Goal: Download file/media

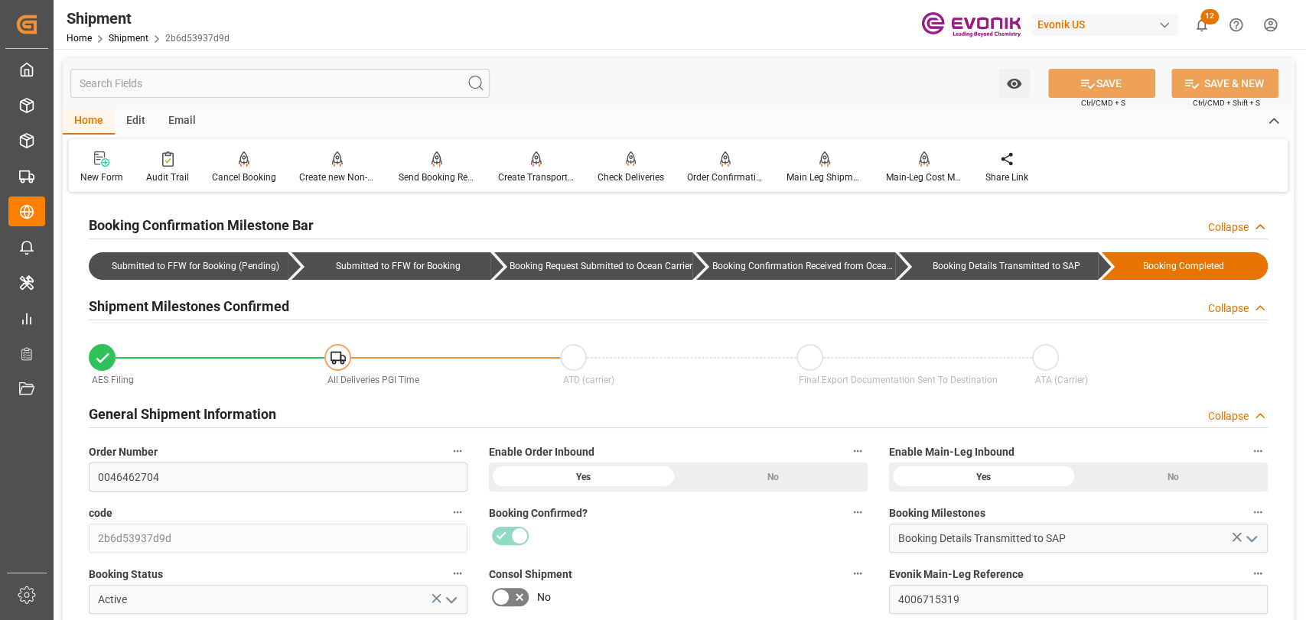
scroll to position [1020, 0]
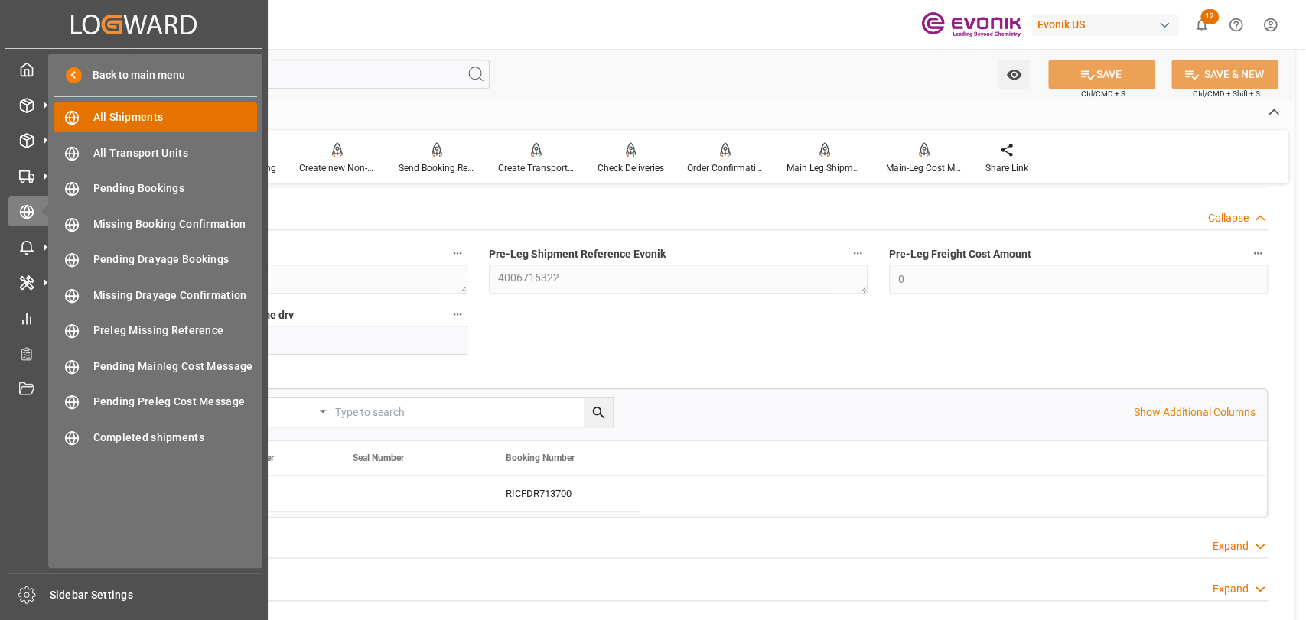
click at [107, 110] on span "All Shipments" at bounding box center [175, 117] width 164 height 16
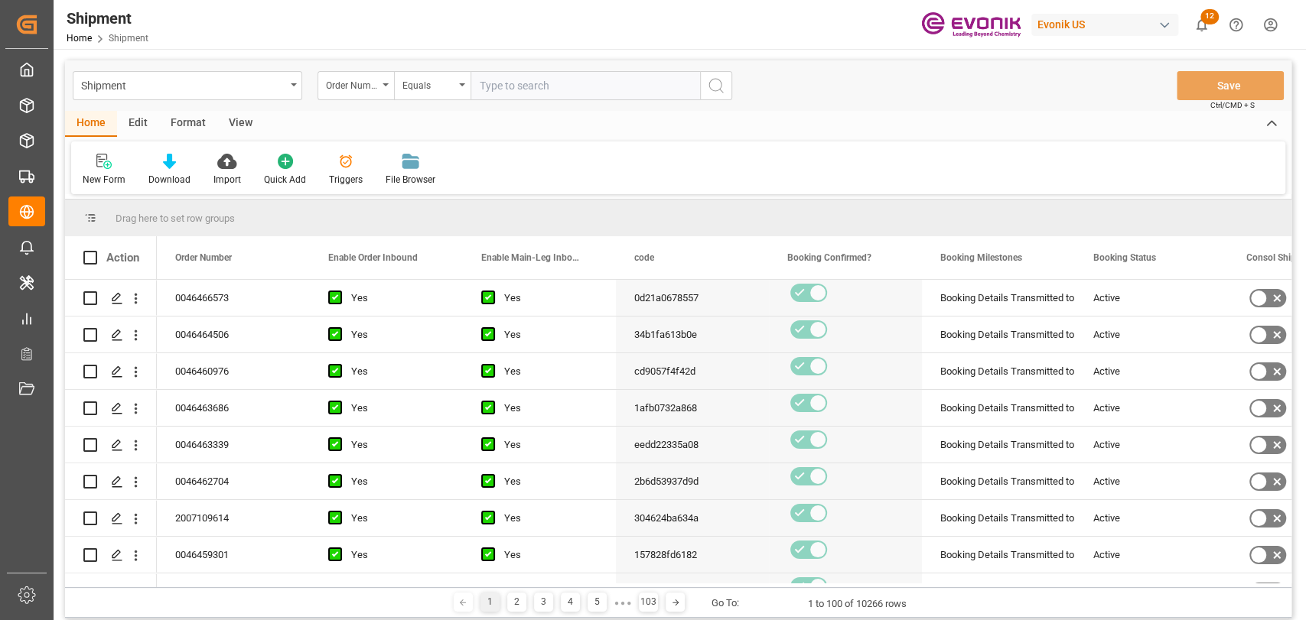
click at [184, 130] on div "Format" at bounding box center [188, 124] width 58 height 26
click at [102, 161] on icon at bounding box center [105, 161] width 14 height 15
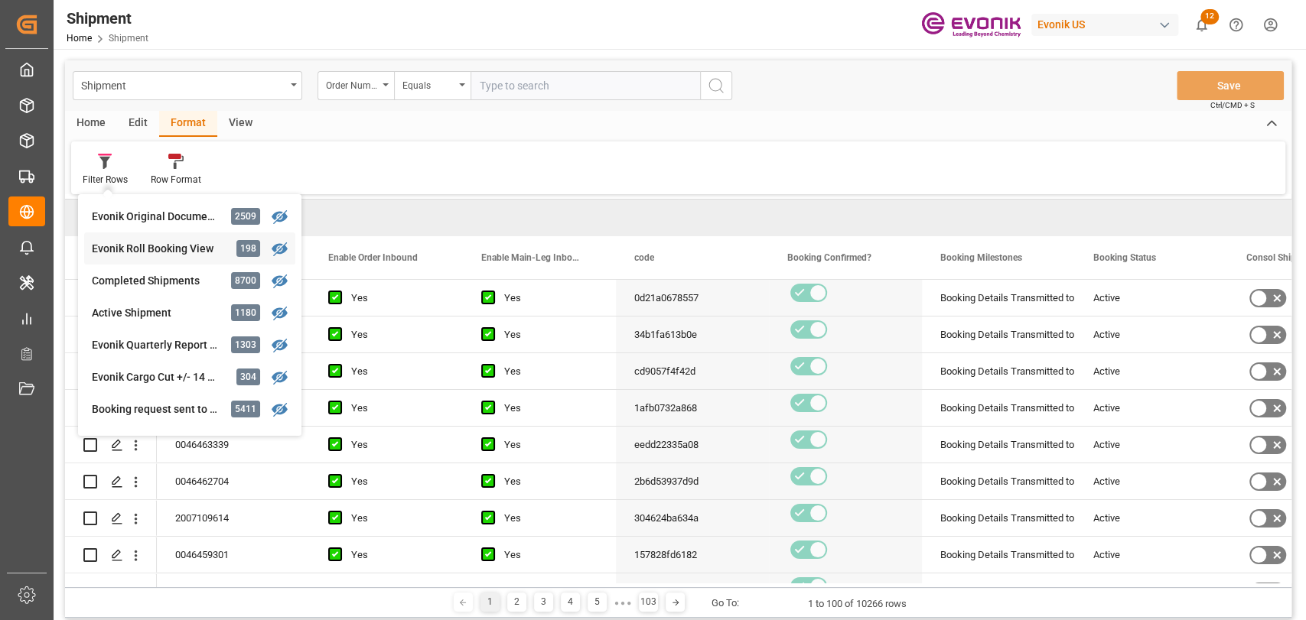
click at [165, 252] on div "Evonik Roll Booking View" at bounding box center [159, 249] width 134 height 16
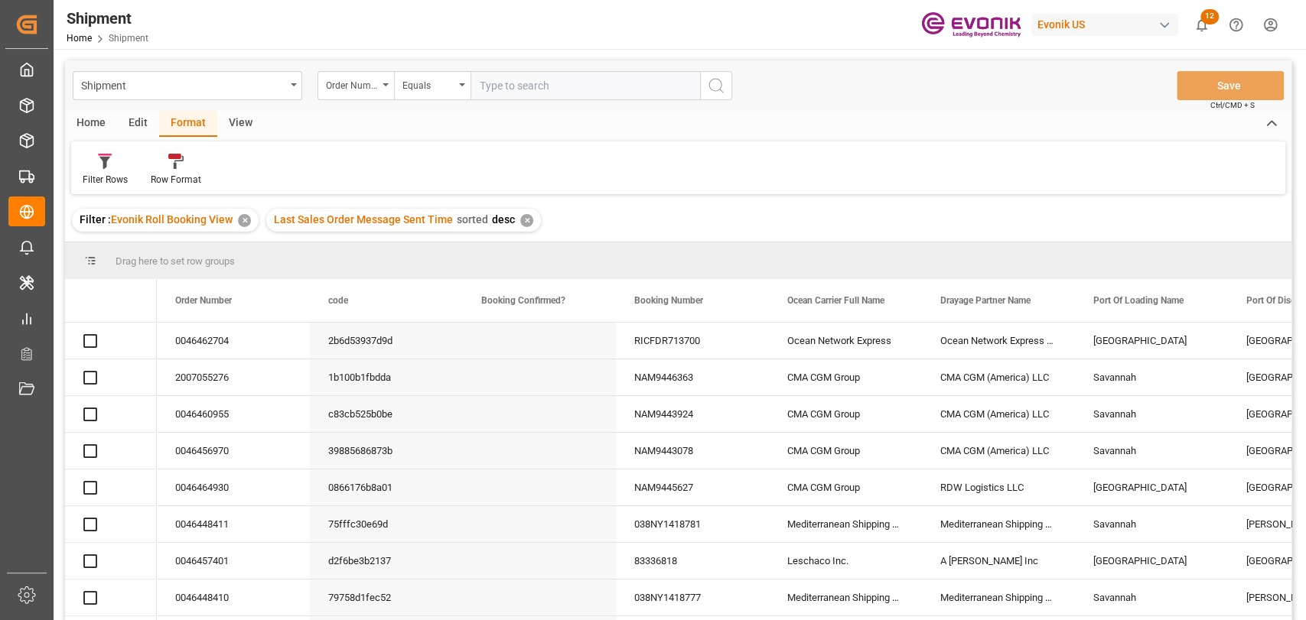
click at [594, 296] on span at bounding box center [591, 301] width 14 height 14
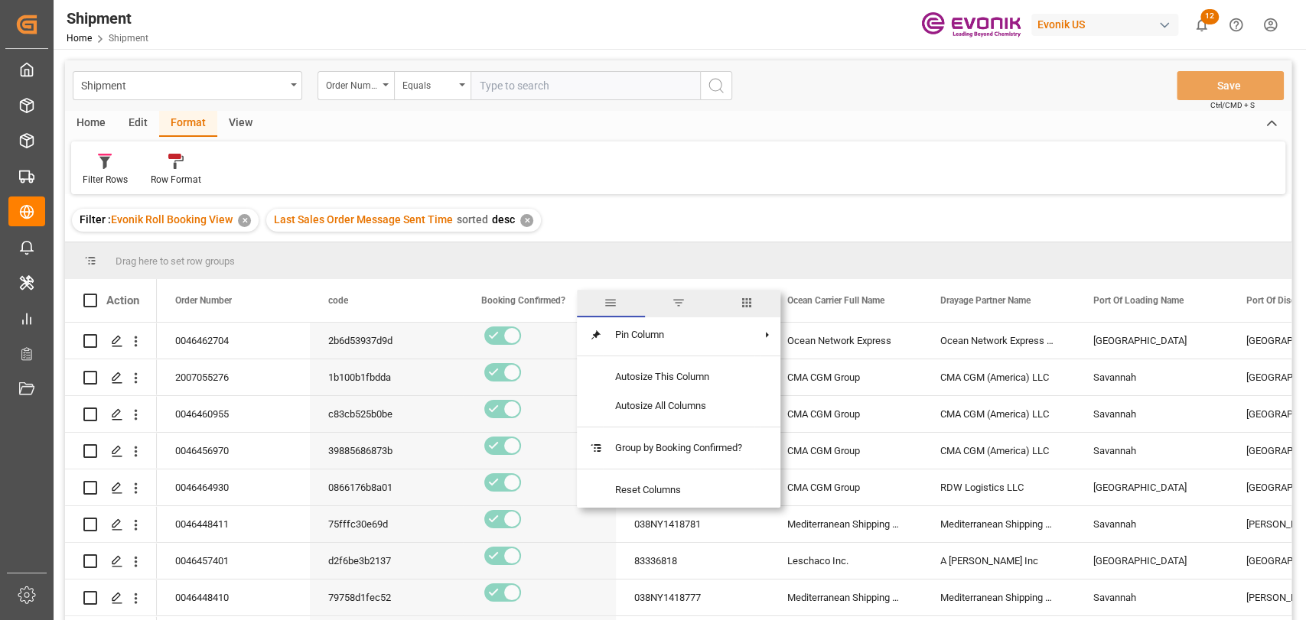
click at [750, 306] on span "columns" at bounding box center [747, 303] width 14 height 14
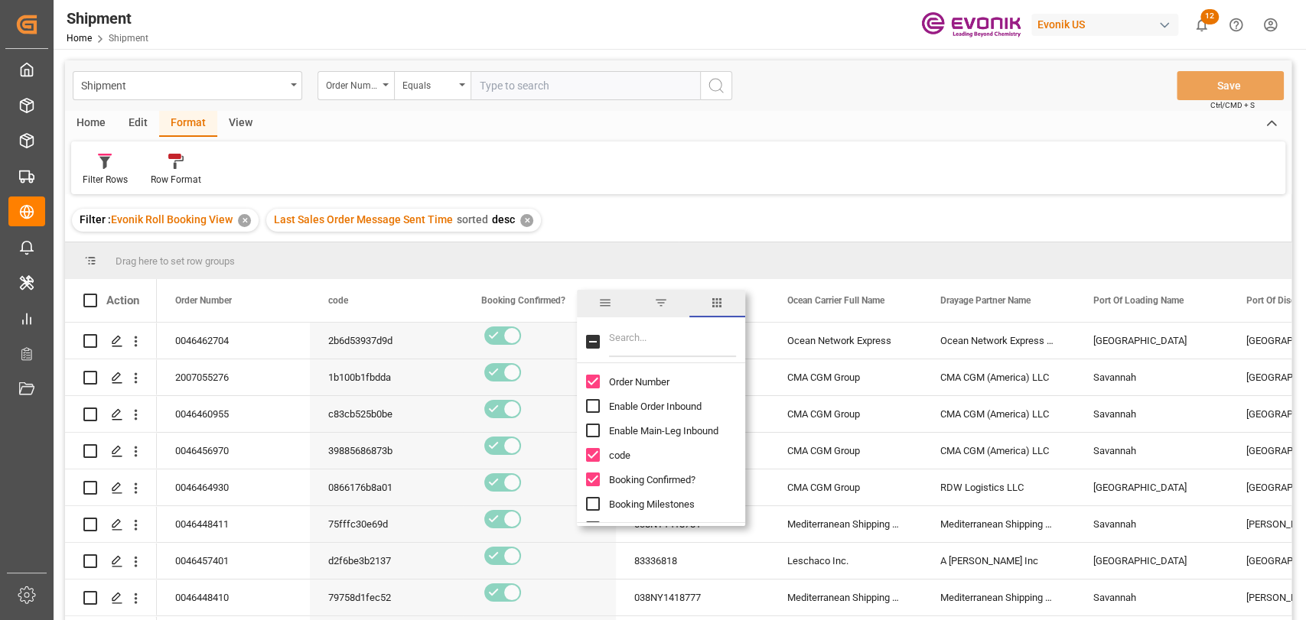
click at [672, 343] on input "Filter Columns Input" at bounding box center [672, 342] width 127 height 31
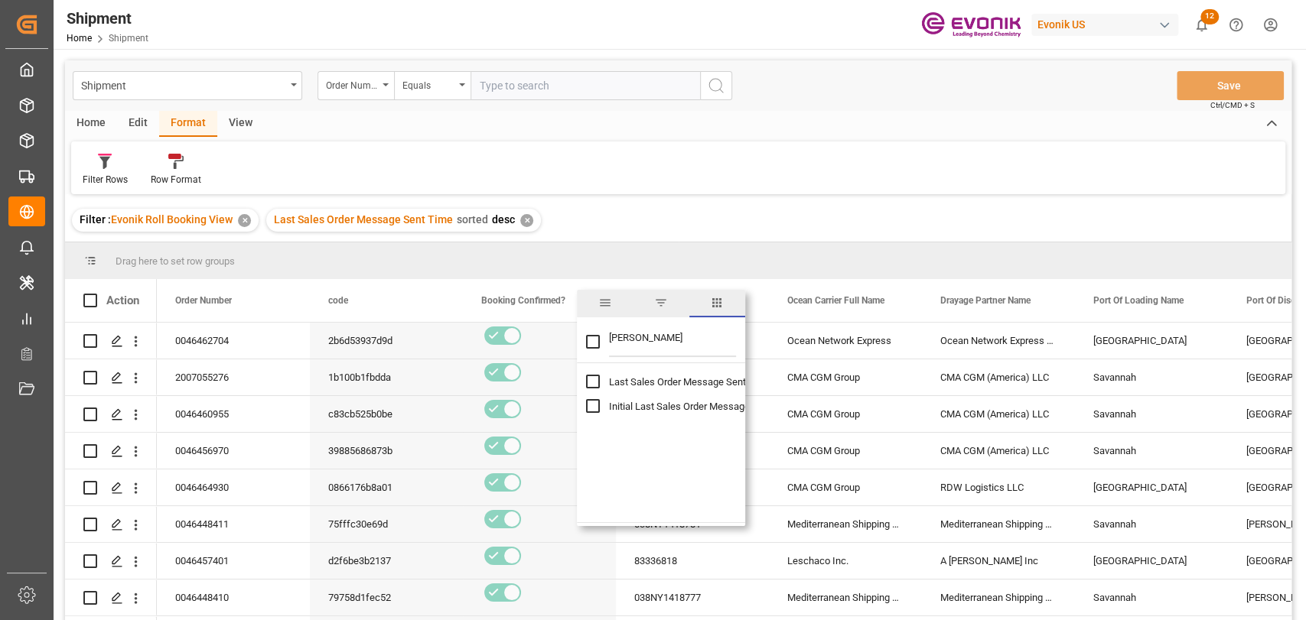
type input "[PERSON_NAME]"
click at [594, 387] on input "Last Sales Order Message Sent Time column toggle visibility (hidden)" at bounding box center [593, 382] width 14 height 14
checkbox input "true"
checkbox input "false"
drag, startPoint x: 979, startPoint y: 145, endPoint x: 977, endPoint y: 154, distance: 8.7
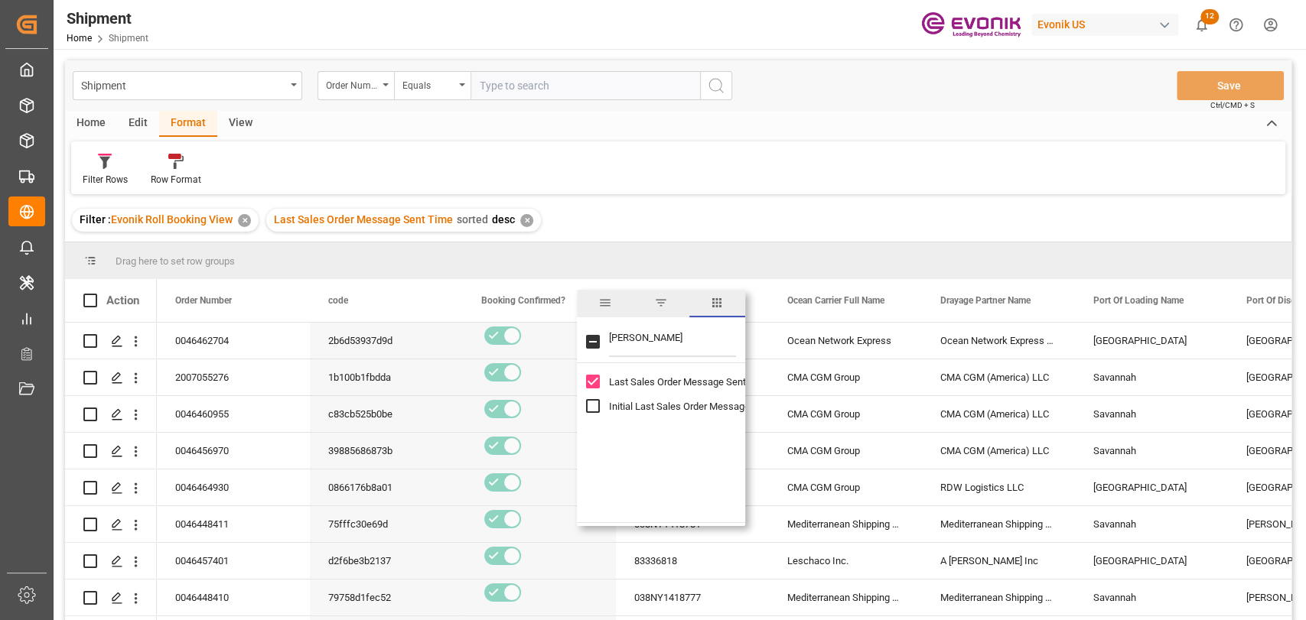
click at [978, 148] on div "Filter Rows Row Format" at bounding box center [678, 168] width 1214 height 53
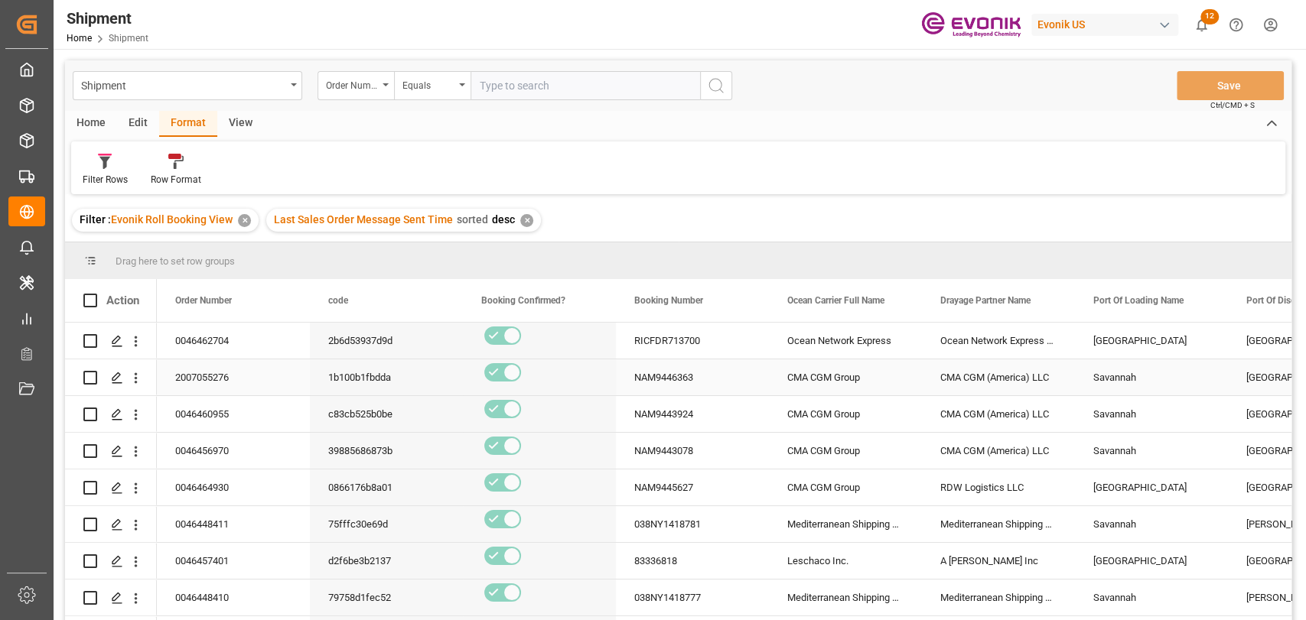
click at [979, 377] on div "CMA CGM (America) LLC" at bounding box center [998, 378] width 153 height 36
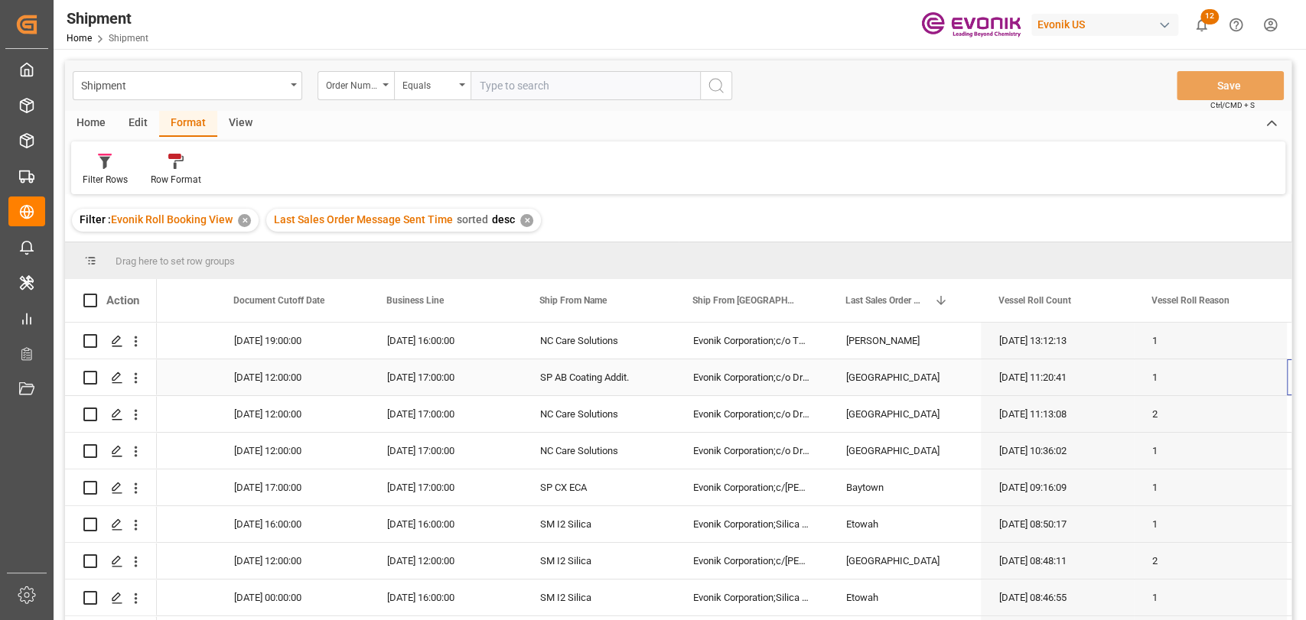
scroll to position [0, 1777]
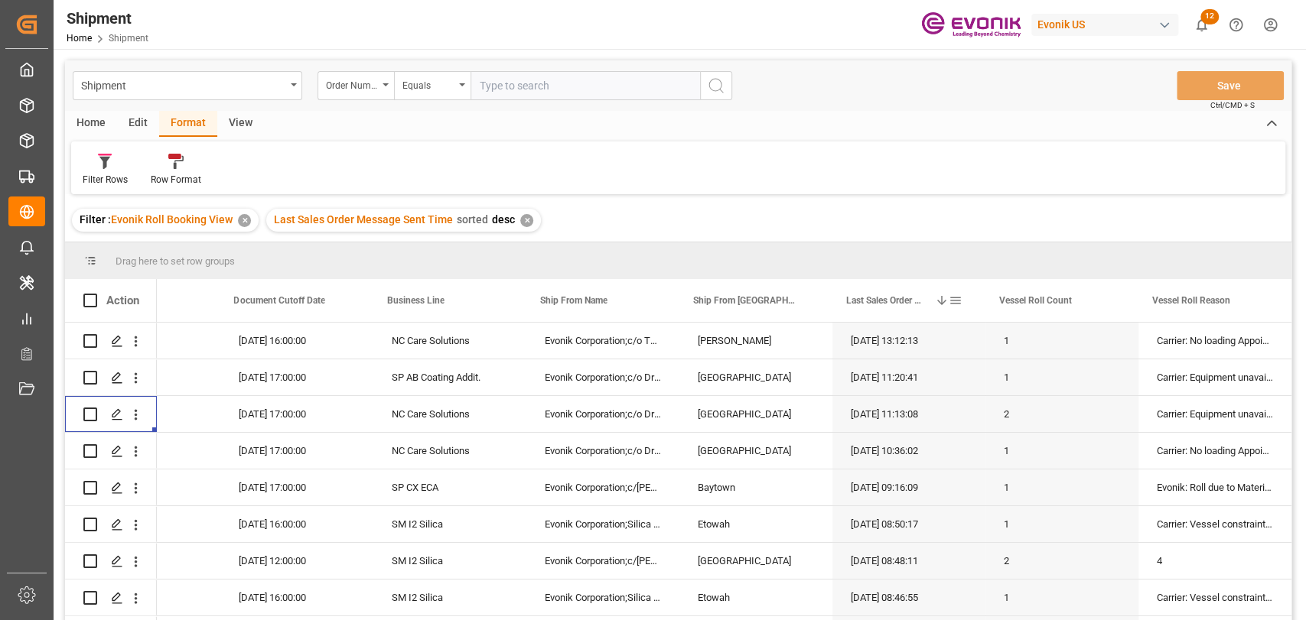
click at [956, 301] on span at bounding box center [955, 301] width 14 height 14
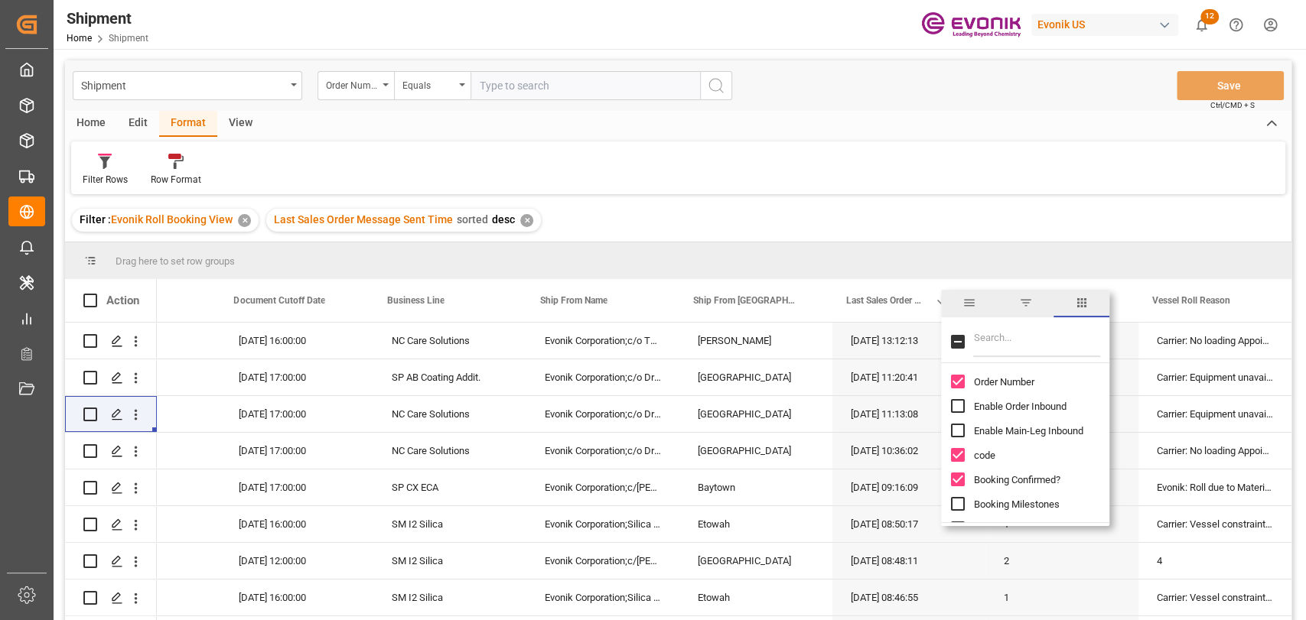
click at [1029, 299] on span "filter" at bounding box center [1025, 303] width 14 height 14
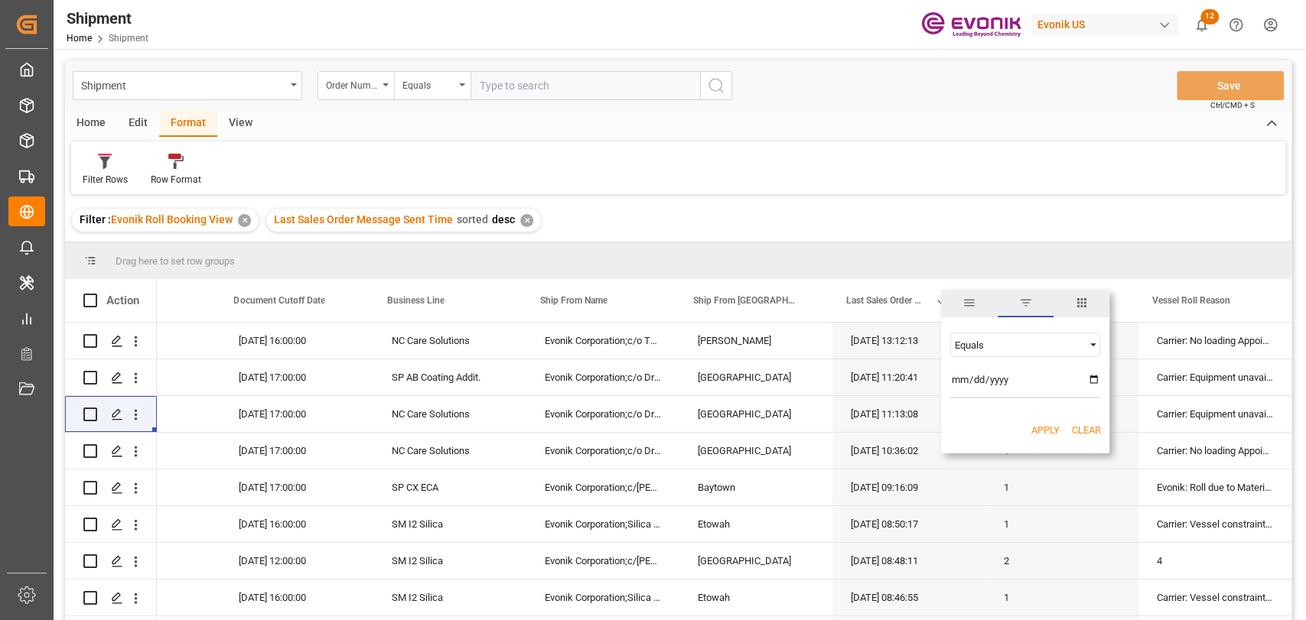
drag, startPoint x: 1092, startPoint y: 369, endPoint x: 1092, endPoint y: 379, distance: 10.7
click at [1092, 372] on input "date" at bounding box center [1025, 383] width 150 height 31
click at [1092, 379] on input "date" at bounding box center [1025, 383] width 150 height 31
type input "[DATE]"
click at [1049, 428] on button "Apply" at bounding box center [1044, 430] width 28 height 15
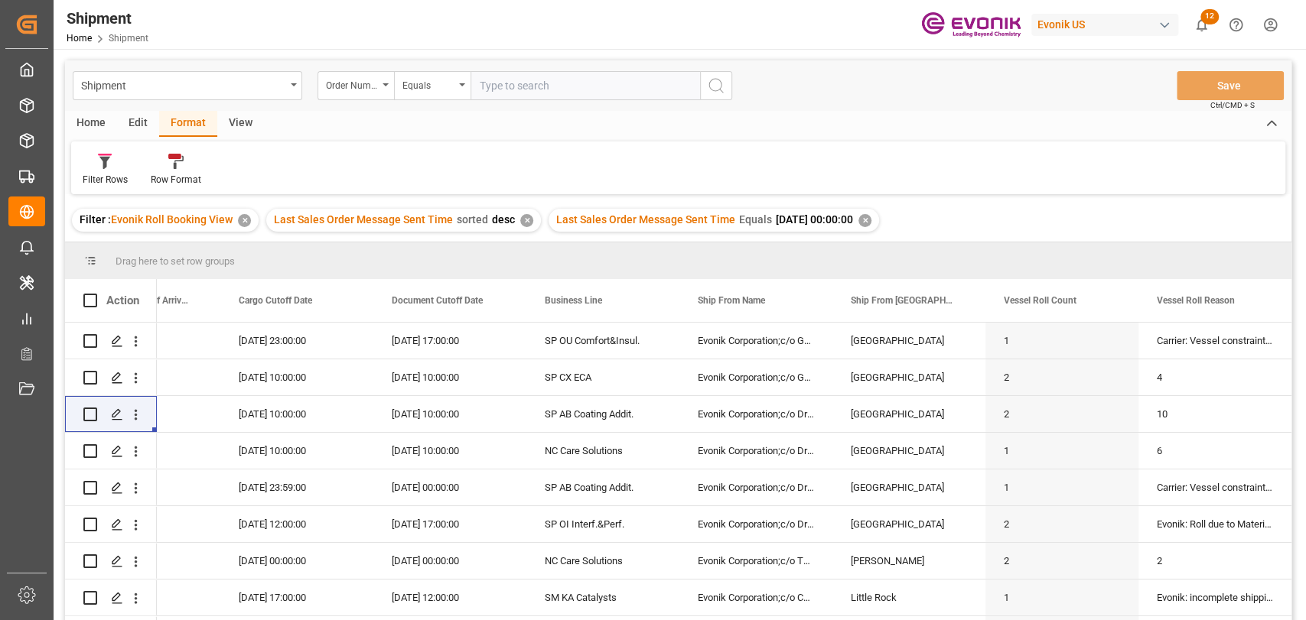
click at [96, 122] on div "Home" at bounding box center [91, 124] width 52 height 26
click at [153, 164] on div at bounding box center [169, 161] width 42 height 16
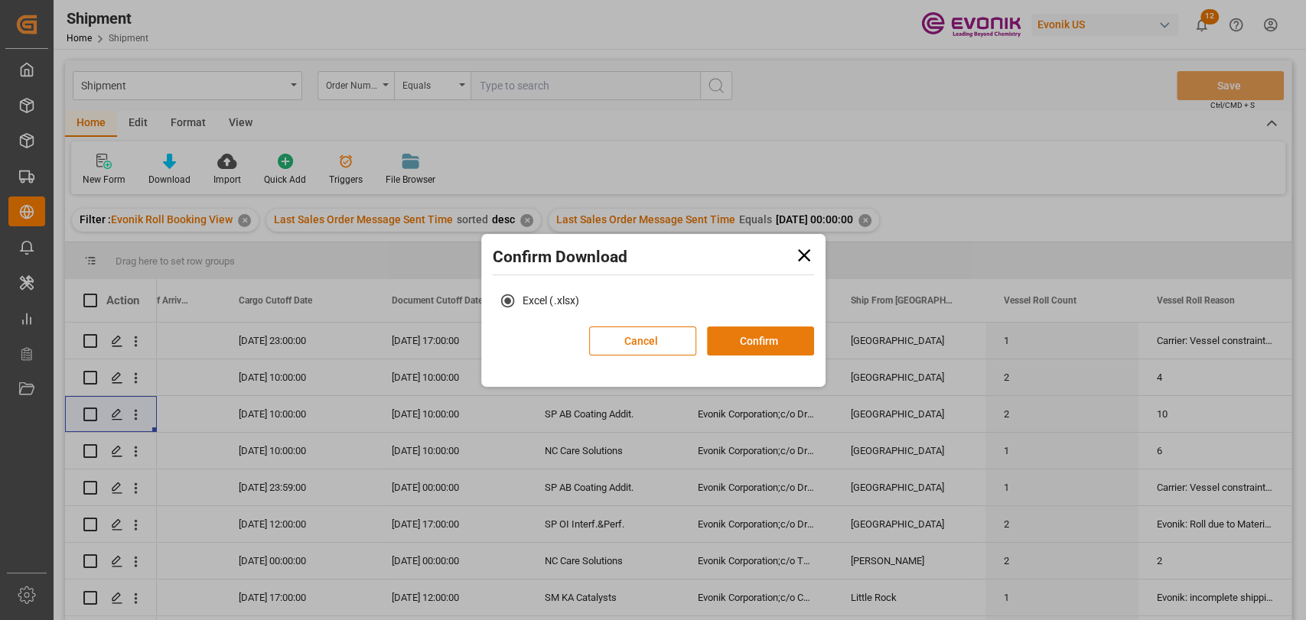
click at [724, 344] on button "Confirm" at bounding box center [760, 341] width 107 height 29
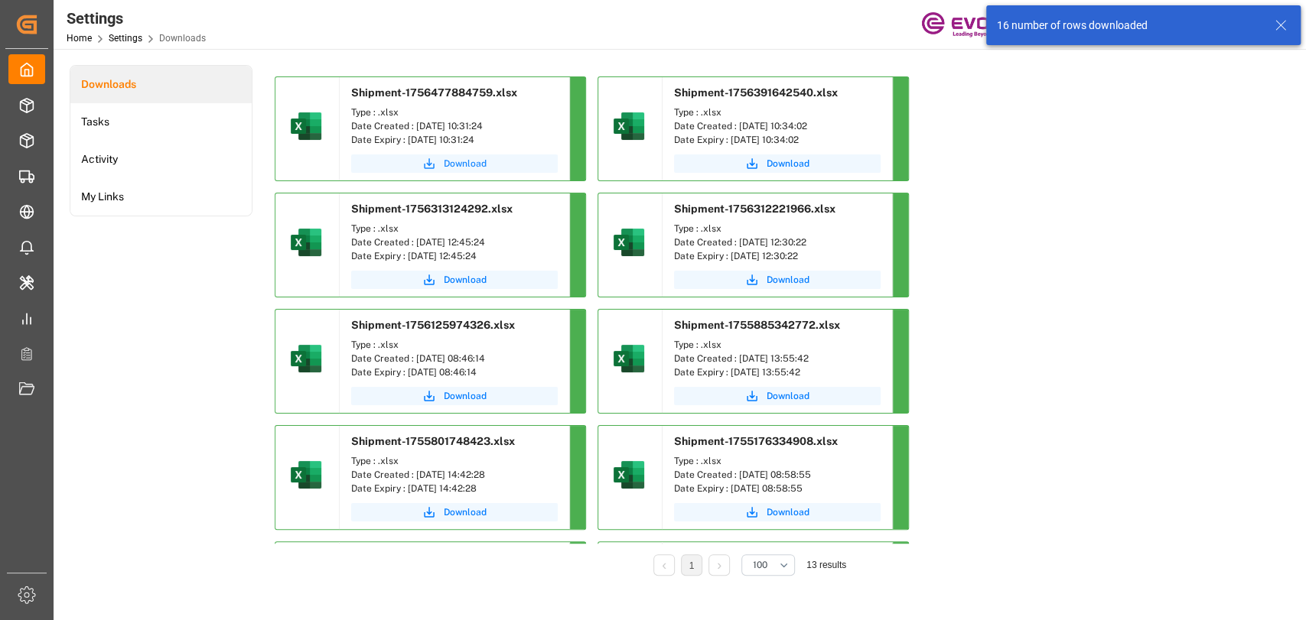
click at [441, 161] on button "Download" at bounding box center [454, 164] width 207 height 18
